Goal: Information Seeking & Learning: Learn about a topic

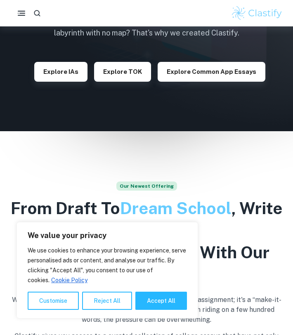
scroll to position [162, 0]
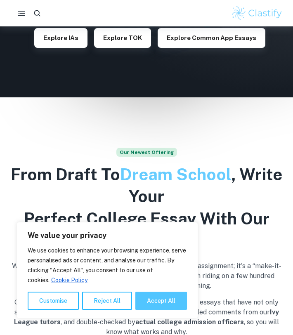
click at [141, 293] on button "Accept All" at bounding box center [161, 300] width 52 height 18
checkbox input "true"
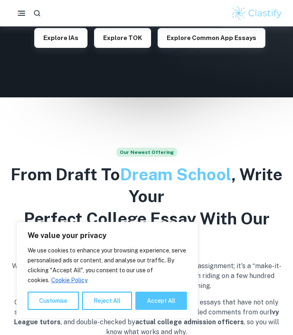
checkbox input "true"
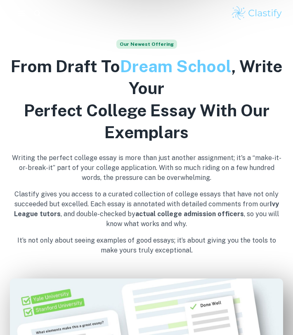
scroll to position [0, 0]
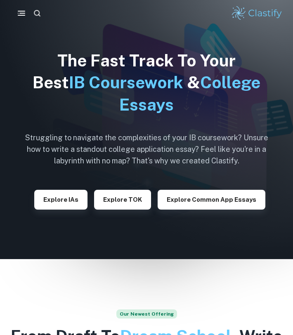
click at [30, 12] on button "button" at bounding box center [36, 12] width 15 height 15
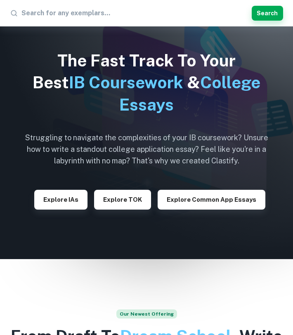
click at [30, 45] on div "The Fast Track To Your Best IB Coursework & College Essays Struggling to naviga…" at bounding box center [147, 129] width 256 height 259
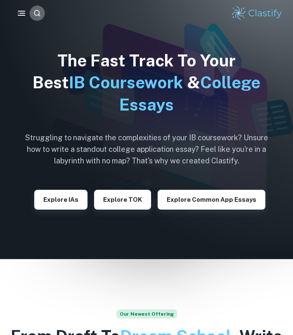
click at [35, 13] on icon "button" at bounding box center [37, 13] width 9 height 9
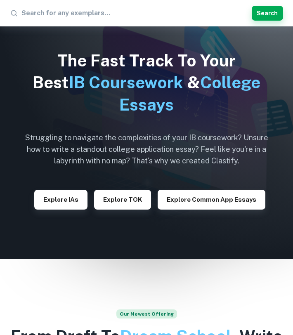
click at [80, 16] on input "text" at bounding box center [134, 13] width 227 height 13
type input "physics"
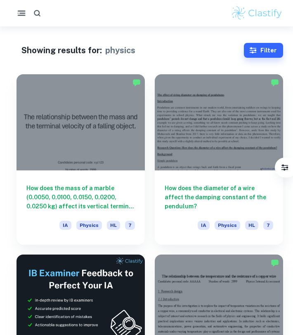
click at [21, 11] on icon "button" at bounding box center [21, 13] width 10 height 10
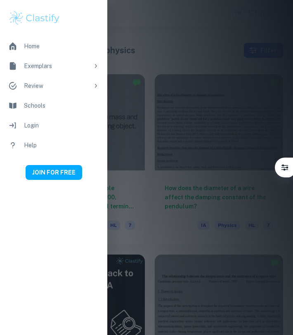
click at [33, 19] on img at bounding box center [34, 18] width 52 height 16
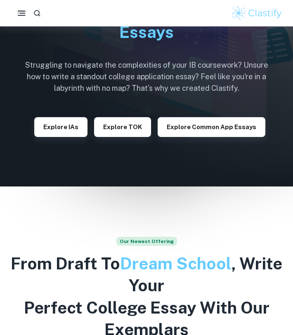
scroll to position [79, 0]
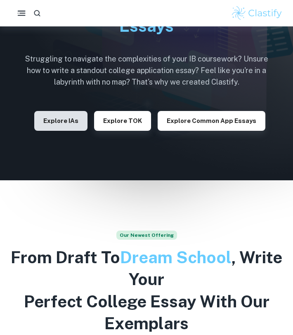
click at [71, 115] on button "Explore IAs" at bounding box center [60, 121] width 53 height 20
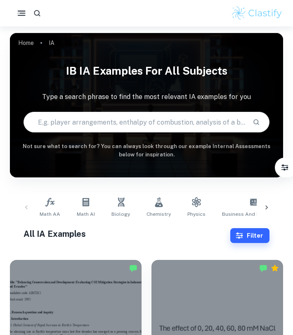
click at [117, 113] on input "text" at bounding box center [135, 121] width 222 height 23
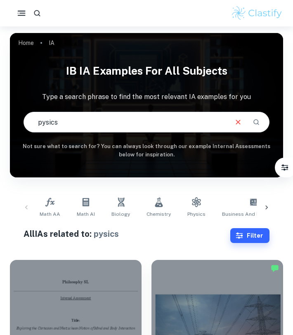
click at [41, 123] on input "pysics" at bounding box center [125, 121] width 203 height 23
type input "physics"
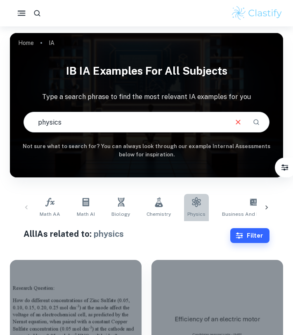
click at [191, 202] on icon at bounding box center [196, 202] width 10 height 10
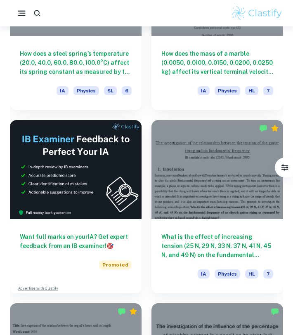
scroll to position [270, 0]
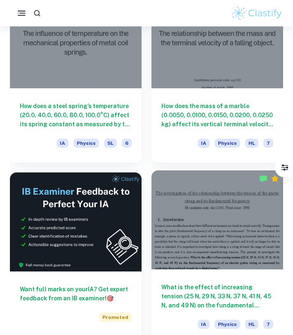
click at [211, 240] on div at bounding box center [217, 219] width 132 height 99
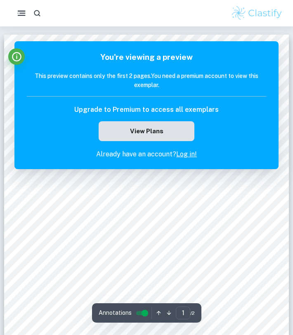
click at [150, 126] on button "View Plans" at bounding box center [147, 131] width 96 height 20
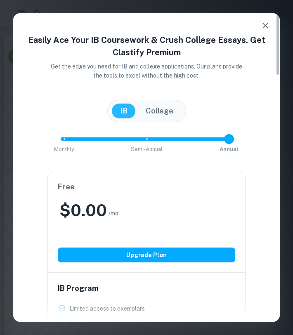
click at [266, 31] on button "button" at bounding box center [265, 25] width 16 height 16
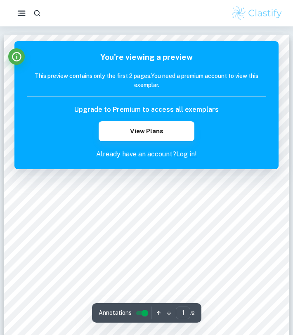
click at [243, 84] on h6 "This preview contains only the first 2 pages. You need a premium account to vie…" at bounding box center [146, 80] width 239 height 18
click at [14, 57] on icon "Info" at bounding box center [16, 56] width 11 height 11
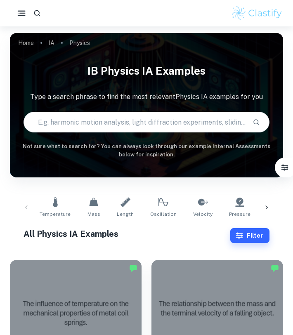
click at [116, 134] on div "IB Physics IA examples Type a search phrase to find the most relevant Physics I…" at bounding box center [146, 109] width 273 height 100
click at [121, 129] on input "text" at bounding box center [135, 121] width 222 height 23
type input "kinematics"
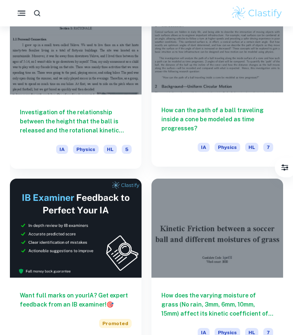
scroll to position [244, 0]
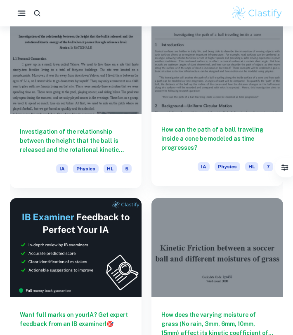
click at [183, 146] on h6 "How can the path of a ball traveling inside a cone be modeled as time progresse…" at bounding box center [217, 138] width 112 height 27
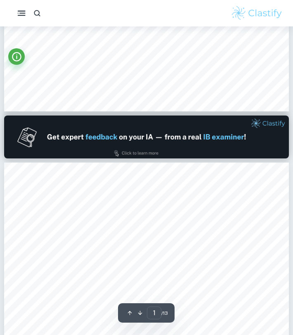
type input "2"
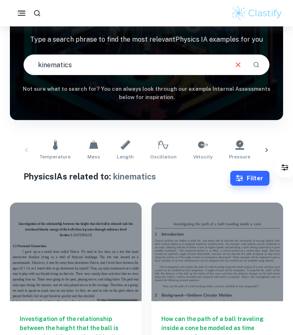
scroll to position [59, 0]
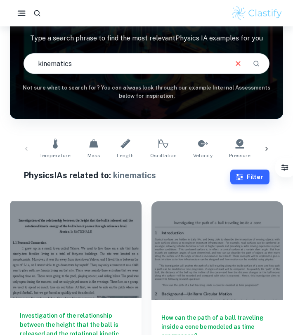
click at [71, 255] on div at bounding box center [76, 248] width 132 height 99
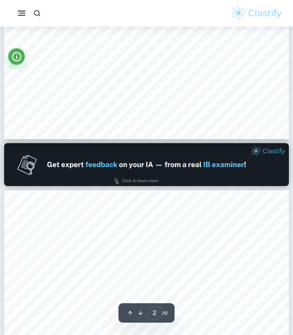
type input "1"
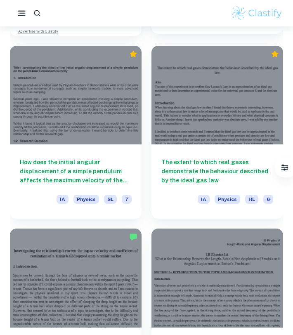
scroll to position [5330, 0]
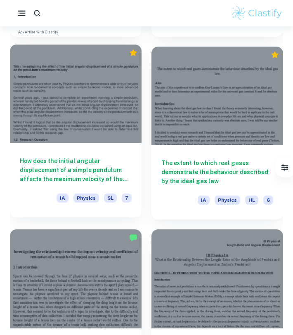
click at [108, 127] on div at bounding box center [76, 94] width 132 height 99
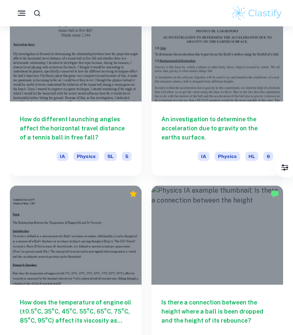
scroll to position [3911, 0]
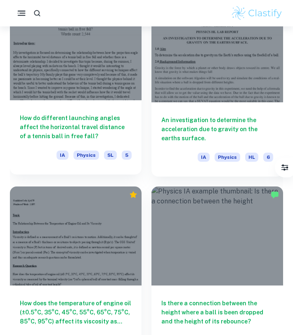
click at [83, 72] on div at bounding box center [76, 51] width 132 height 99
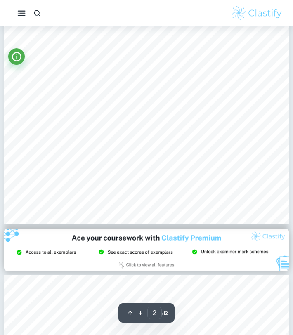
type input "1"
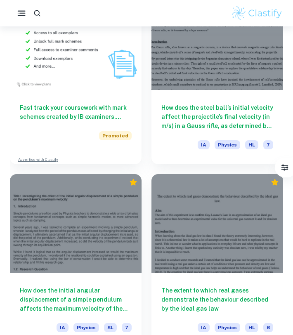
scroll to position [5204, 0]
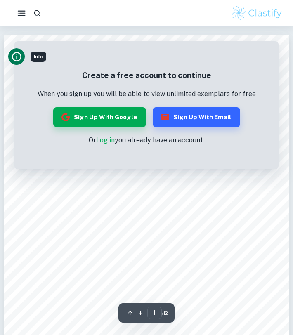
click at [17, 55] on icon "Info" at bounding box center [16, 56] width 11 height 11
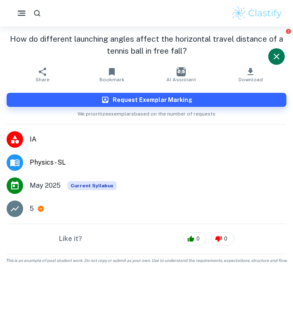
click at [262, 52] on h1 "How do different launching angles affect the horizontal travel distance of a te…" at bounding box center [147, 45] width 280 height 24
click at [273, 54] on icon "Close" at bounding box center [276, 57] width 10 height 10
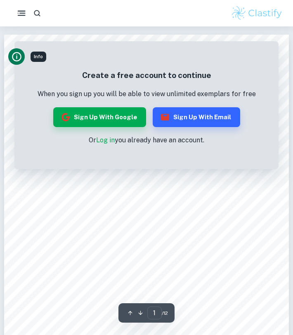
click at [108, 143] on link "Log in" at bounding box center [105, 140] width 19 height 8
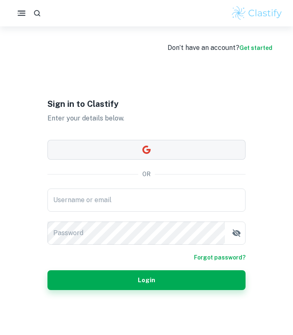
click at [154, 149] on button "button" at bounding box center [146, 150] width 198 height 20
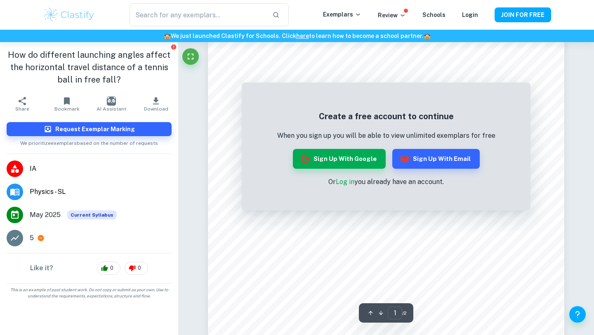
scroll to position [63, 0]
click at [193, 57] on icon "Fullscreen" at bounding box center [191, 57] width 6 height 6
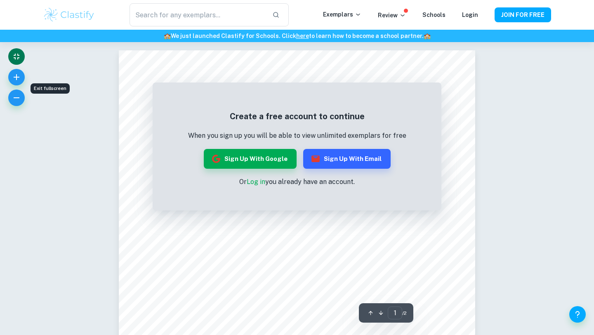
scroll to position [441, 0]
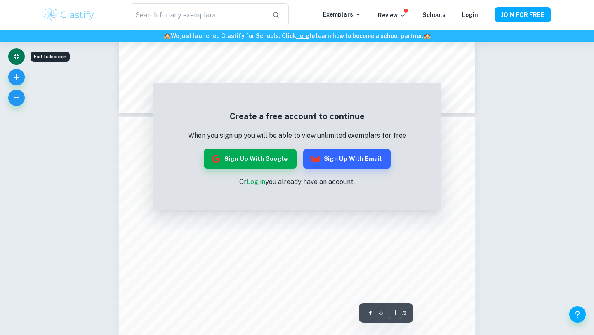
click at [292, 312] on icon "button" at bounding box center [381, 313] width 6 height 6
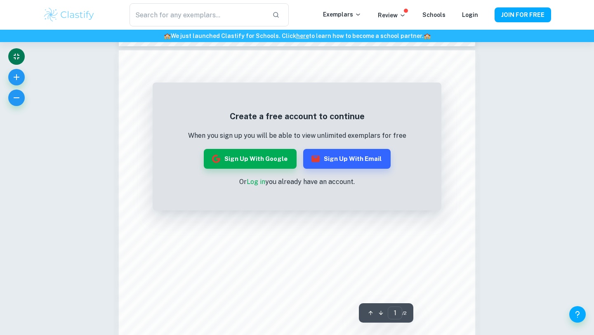
click at [292, 312] on icon "button" at bounding box center [381, 313] width 6 height 6
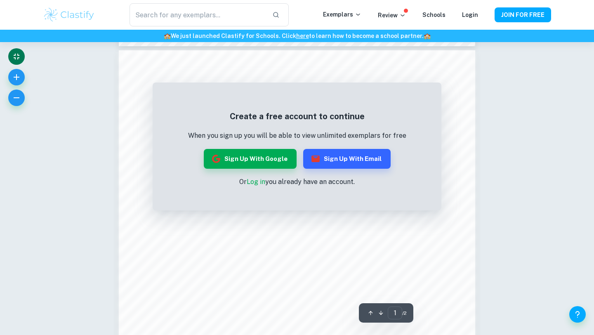
click at [265, 145] on div "Create a free account to continue When you sign up you will be able to view unl…" at bounding box center [297, 148] width 218 height 77
click at [270, 153] on button "Sign up with Google" at bounding box center [250, 159] width 93 height 20
click at [19, 72] on icon "button" at bounding box center [17, 77] width 10 height 10
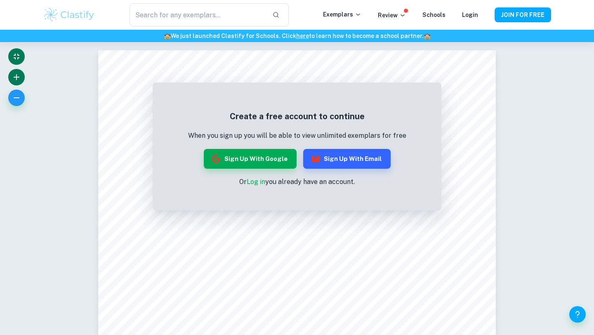
click at [19, 72] on icon "button" at bounding box center [17, 77] width 10 height 10
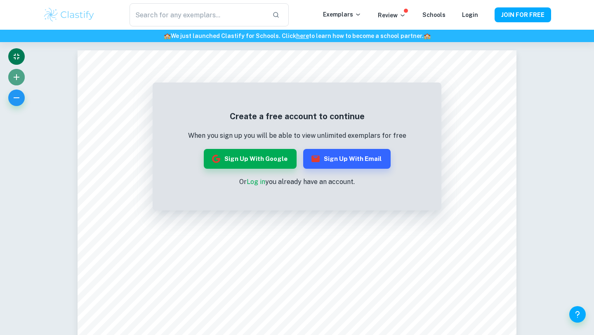
click at [19, 72] on icon "button" at bounding box center [17, 77] width 10 height 10
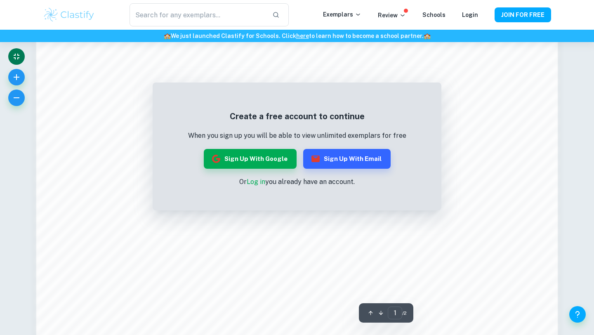
scroll to position [1248, 0]
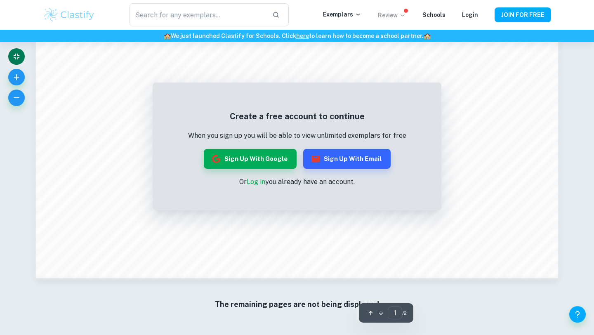
click at [292, 17] on icon at bounding box center [402, 15] width 7 height 7
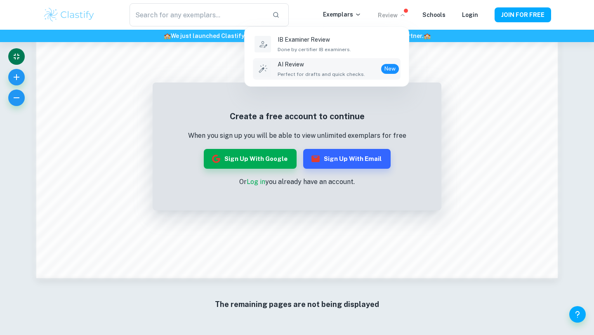
click at [292, 65] on p "AI Review" at bounding box center [320, 64] width 87 height 9
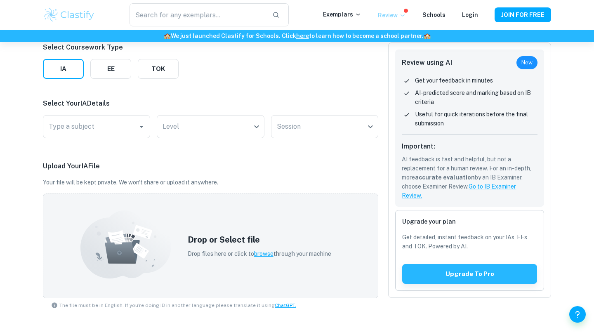
scroll to position [112, 0]
click at [139, 134] on div "Type a subject" at bounding box center [96, 126] width 107 height 23
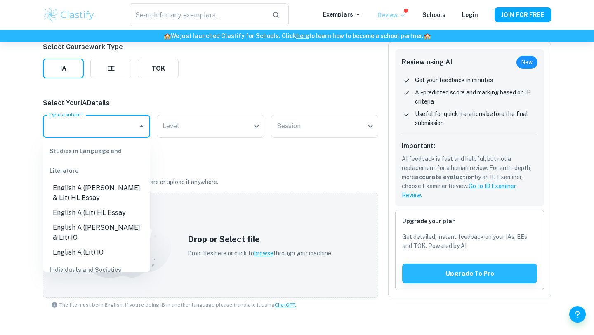
click at [176, 143] on div "Select Coursework Type IA EE TOK Select Your IA Details Type a subject Type a s…" at bounding box center [210, 243] width 335 height 402
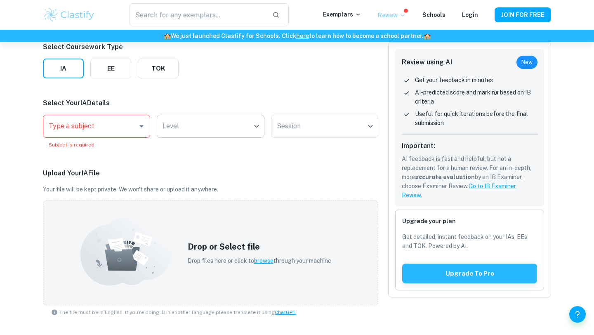
click at [183, 131] on body "We value your privacy We use cookies to enhance your browsing experience, serve…" at bounding box center [297, 97] width 594 height 335
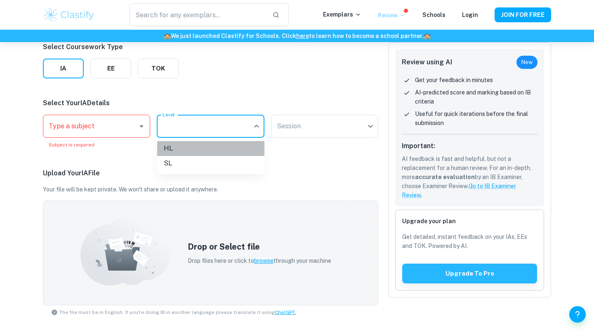
click at [204, 150] on li "HL" at bounding box center [210, 148] width 107 height 15
click at [249, 119] on body "We value your privacy We use cookies to enhance your browsing experience, serve…" at bounding box center [297, 97] width 594 height 335
click at [225, 166] on li "SL" at bounding box center [210, 163] width 107 height 15
type input "SL"
click at [292, 125] on body "We value your privacy We use cookies to enhance your browsing experience, serve…" at bounding box center [297, 97] width 594 height 335
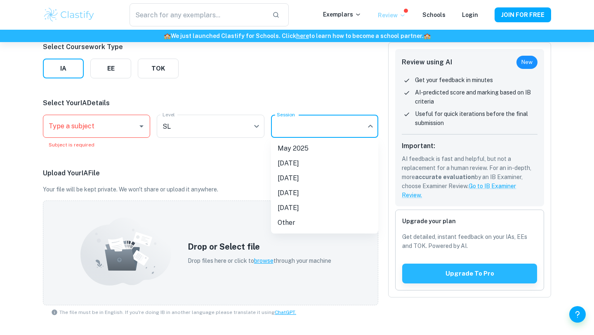
click at [192, 196] on div at bounding box center [297, 167] width 594 height 335
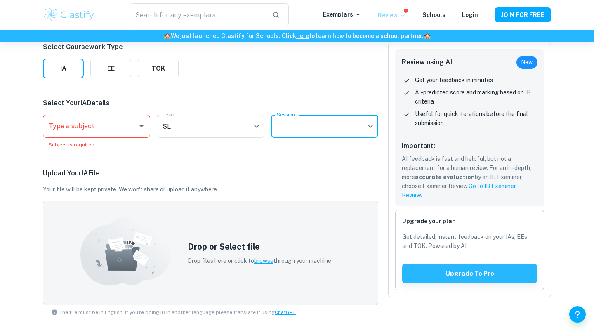
scroll to position [42, 0]
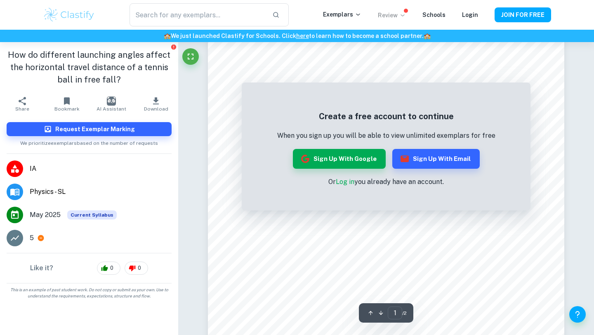
click at [292, 13] on p "Review" at bounding box center [392, 15] width 28 height 9
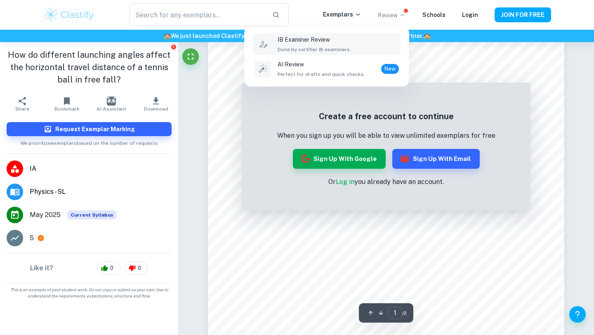
click at [292, 45] on div "IB Examiner Review Done by certifier IB examiners." at bounding box center [313, 44] width 73 height 18
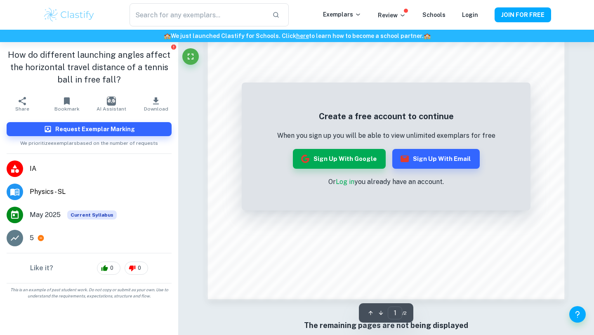
scroll to position [783, 0]
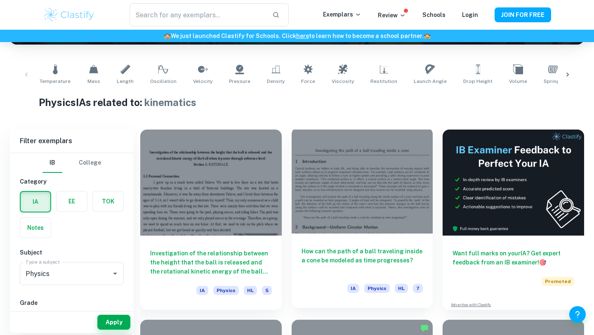
scroll to position [151, 0]
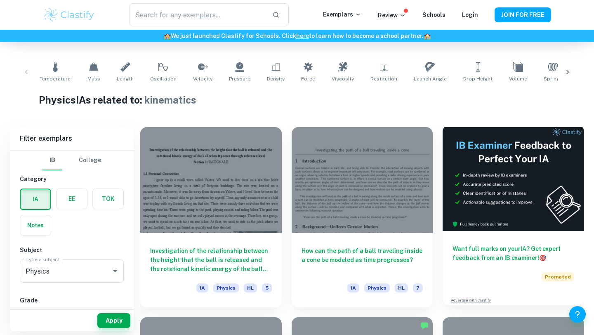
click at [292, 246] on h6 "Want full marks on your IA ? Get expert feedback from an IB examiner! 🎯" at bounding box center [513, 253] width 122 height 18
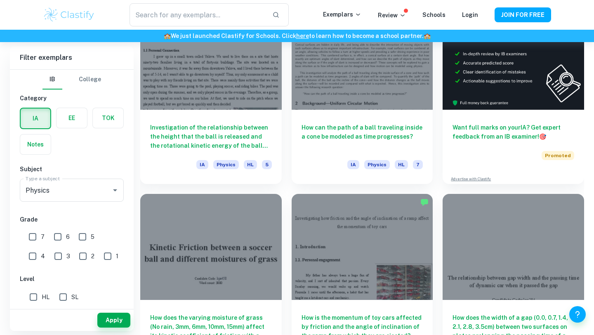
scroll to position [277, 0]
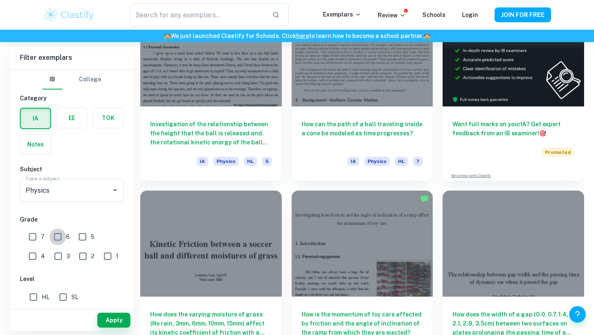
click at [62, 237] on input "6" at bounding box center [57, 236] width 16 height 16
checkbox input "true"
click at [41, 236] on span "7" at bounding box center [43, 236] width 4 height 9
click at [41, 236] on input "7" at bounding box center [32, 236] width 16 height 16
checkbox input "true"
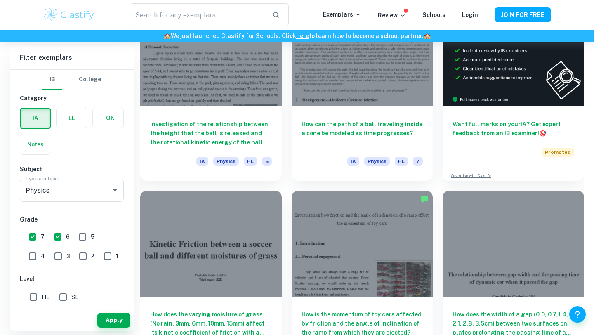
click at [86, 235] on input "5" at bounding box center [82, 236] width 16 height 16
checkbox input "true"
click at [54, 239] on input "6" at bounding box center [57, 236] width 16 height 16
checkbox input "false"
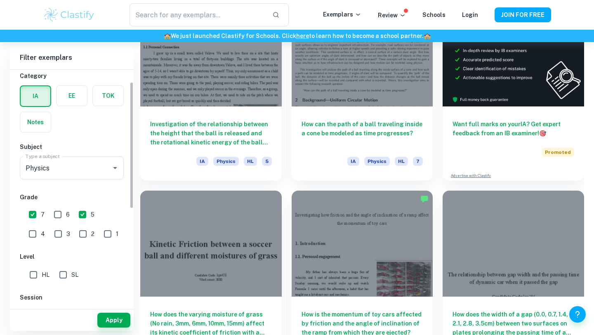
click at [60, 275] on input "SL" at bounding box center [63, 274] width 16 height 16
checkbox input "true"
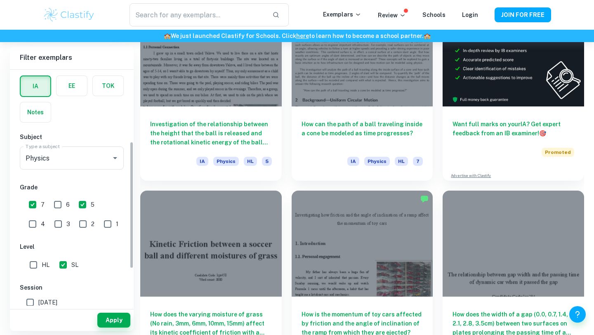
scroll to position [0, 0]
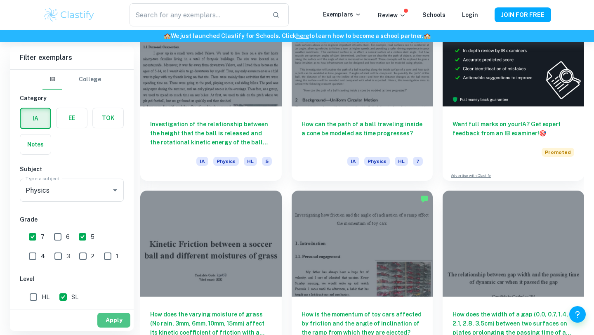
click at [102, 314] on button "Apply" at bounding box center [113, 320] width 33 height 15
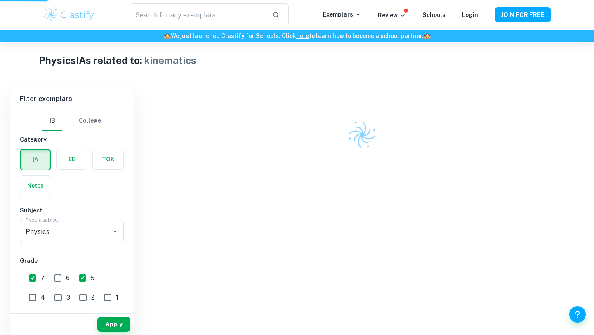
scroll to position [178, 0]
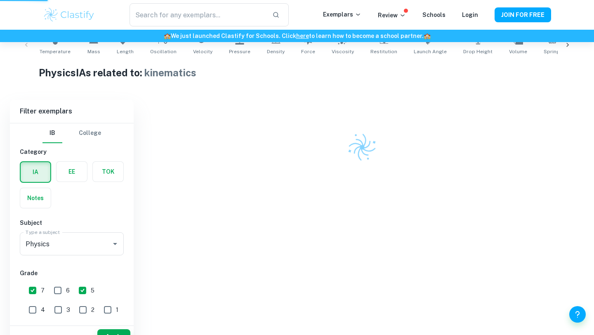
type input "kinematics"
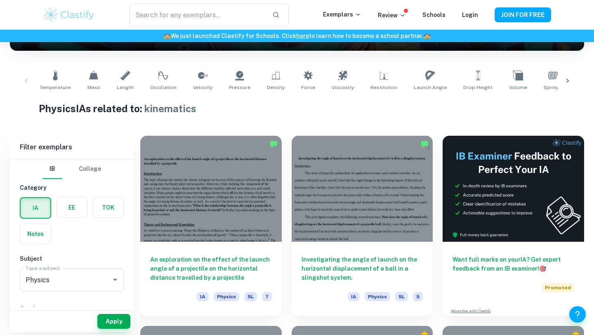
scroll to position [145, 0]
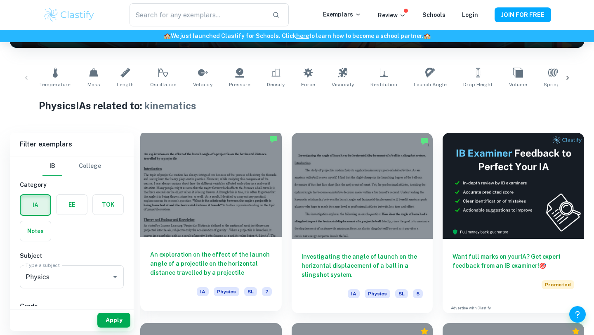
click at [242, 174] on div at bounding box center [210, 184] width 141 height 106
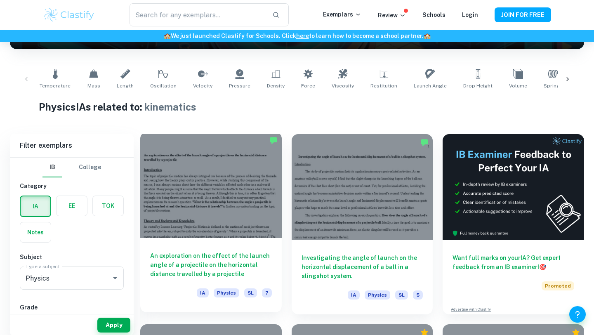
scroll to position [153, 0]
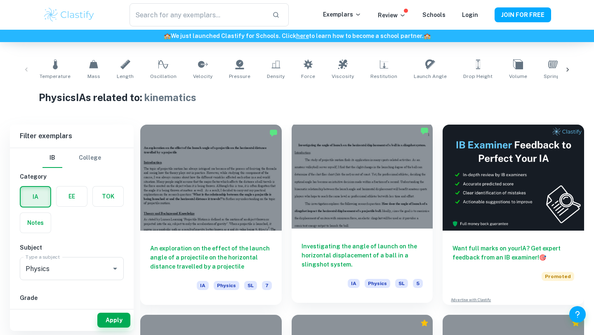
click at [292, 178] on div at bounding box center [361, 175] width 141 height 106
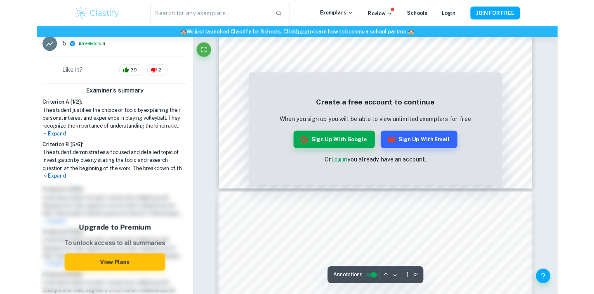
scroll to position [296, 0]
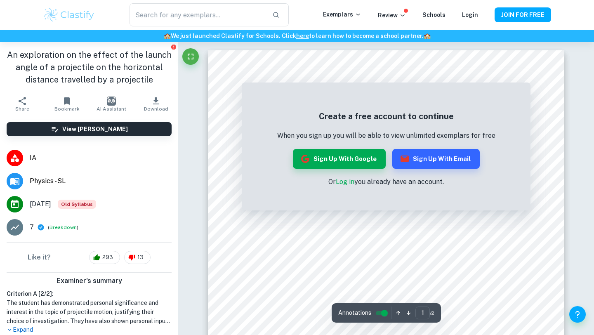
click at [270, 82] on div "Create a free account to continue When you sign up you will be able to view unl…" at bounding box center [386, 146] width 289 height 128
